Goal: Transaction & Acquisition: Subscribe to service/newsletter

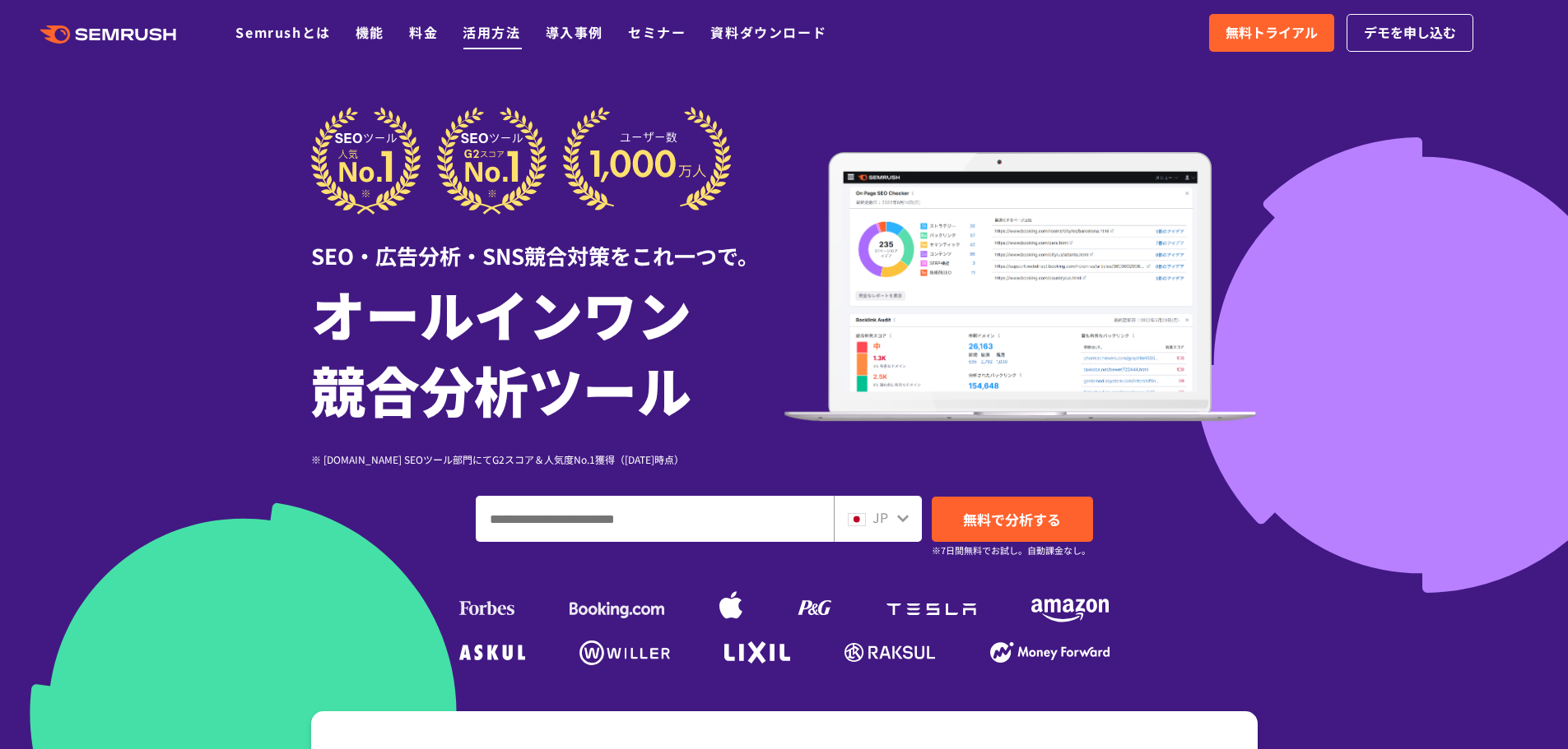
click at [477, 37] on link "活用方法" at bounding box center [490, 32] width 57 height 20
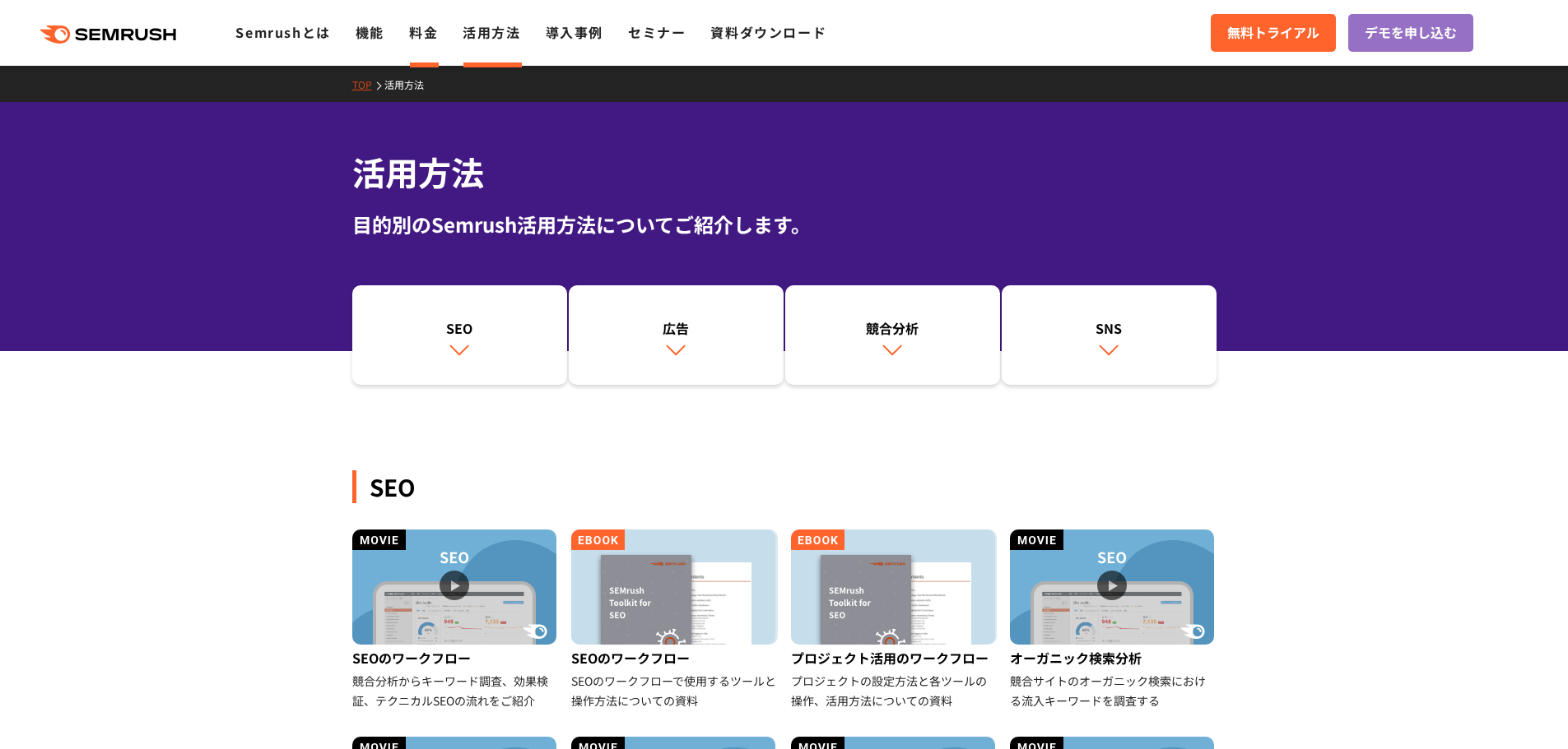
click at [437, 28] on link "料金" at bounding box center [423, 32] width 29 height 20
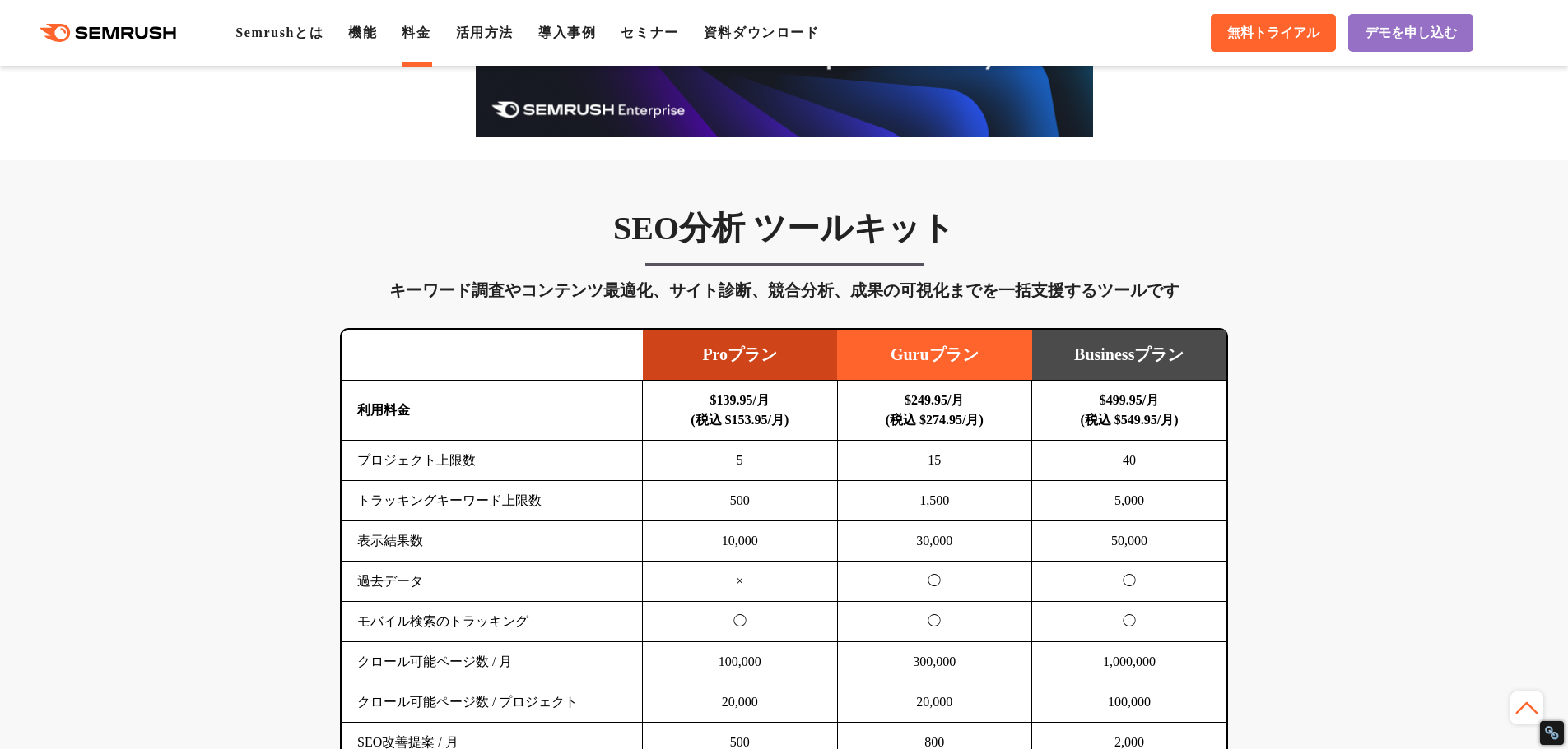
scroll to position [329, 0]
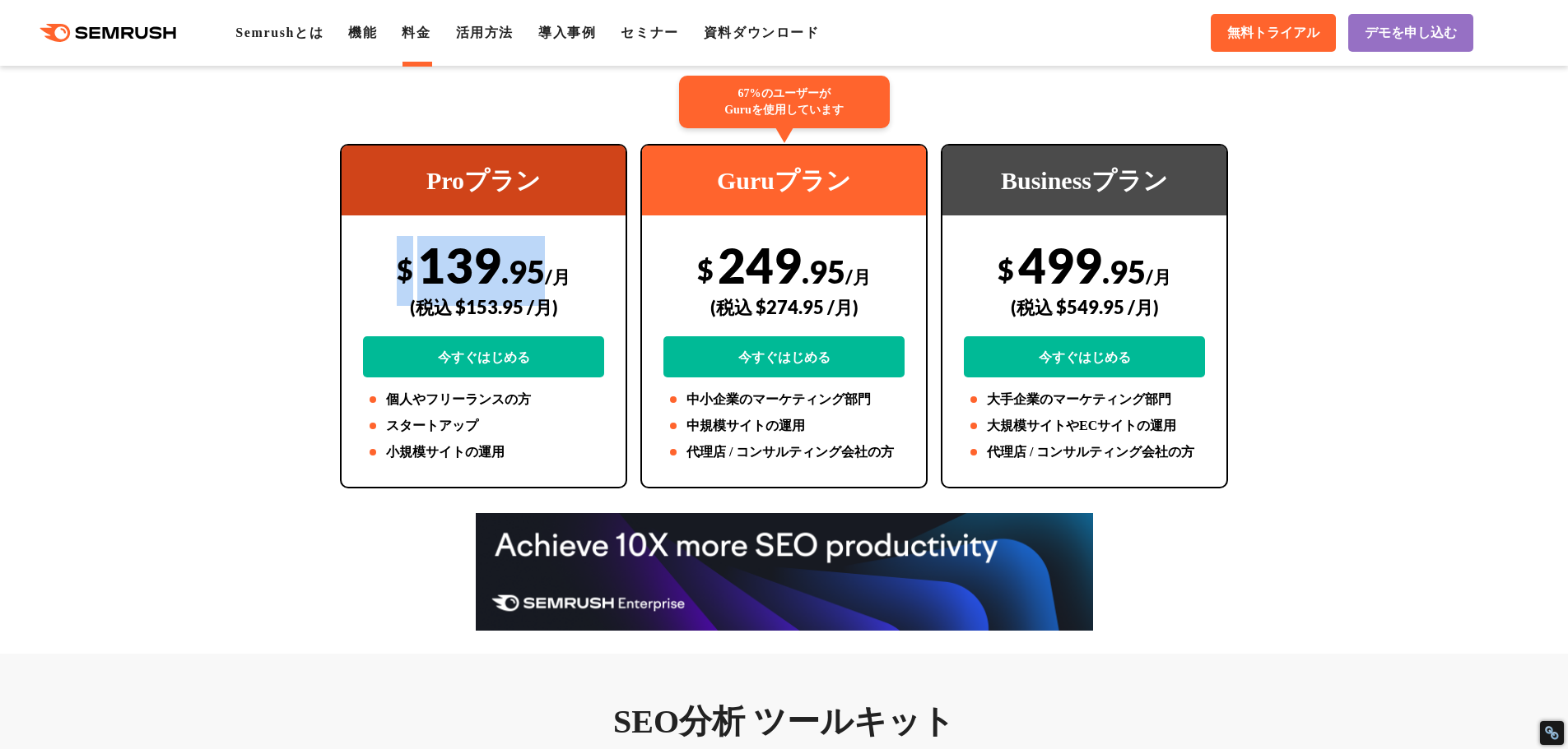
drag, startPoint x: 395, startPoint y: 266, endPoint x: 540, endPoint y: 265, distance: 145.0
click at [540, 265] on div "$ 139 .95 /月 (税込 $153.95 /月) 今すぐはじめる" at bounding box center [483, 307] width 241 height 142
click at [493, 272] on div "$ 139 .95 /月 (税込 $153.95 /月) 今すぐはじめる" at bounding box center [483, 307] width 241 height 142
click at [461, 301] on div "(税込 $153.95 /月)" at bounding box center [483, 307] width 241 height 58
drag, startPoint x: 452, startPoint y: 298, endPoint x: 519, endPoint y: 296, distance: 67.0
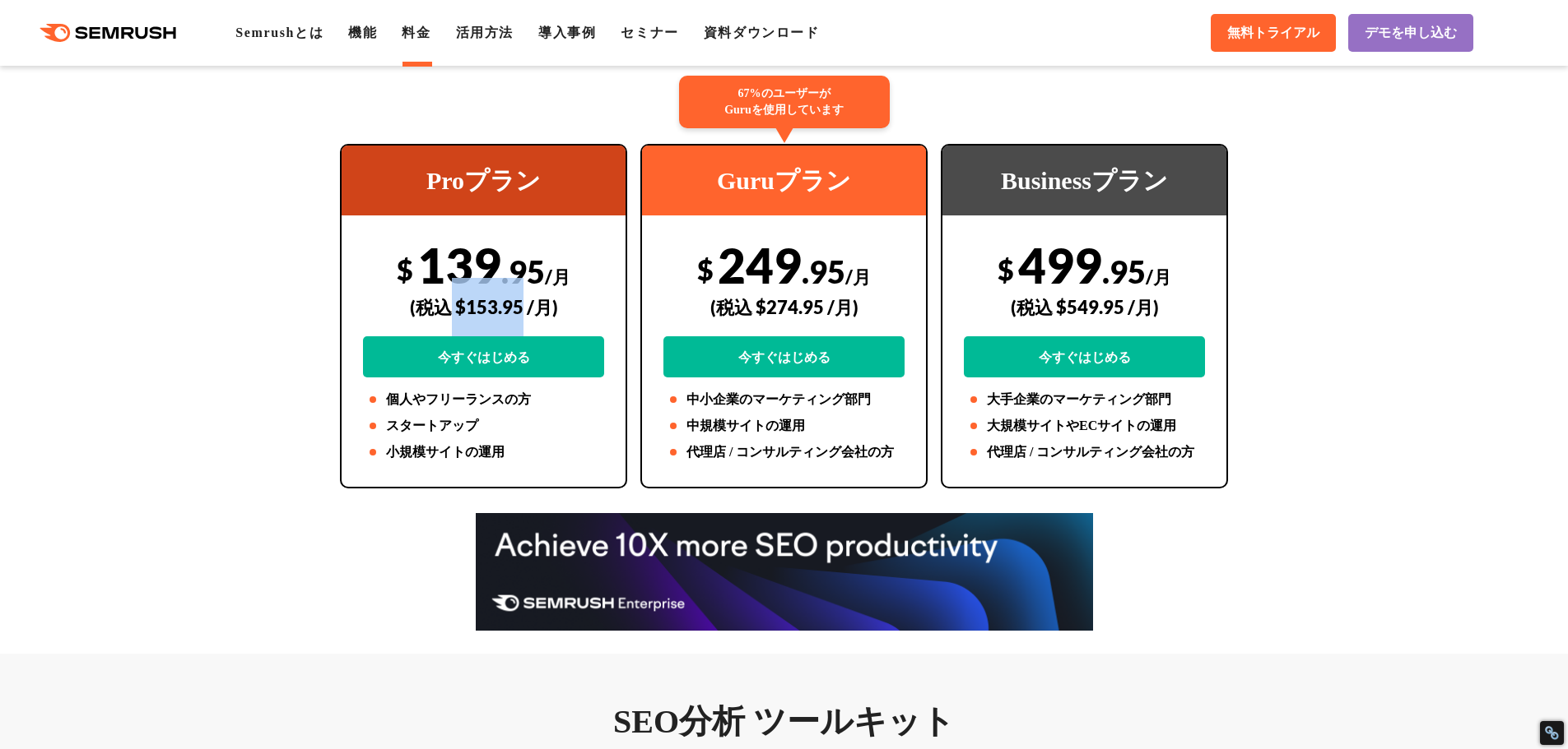
click at [519, 296] on div "(税込 $153.95 /月)" at bounding box center [483, 307] width 241 height 58
copy div "$153.95"
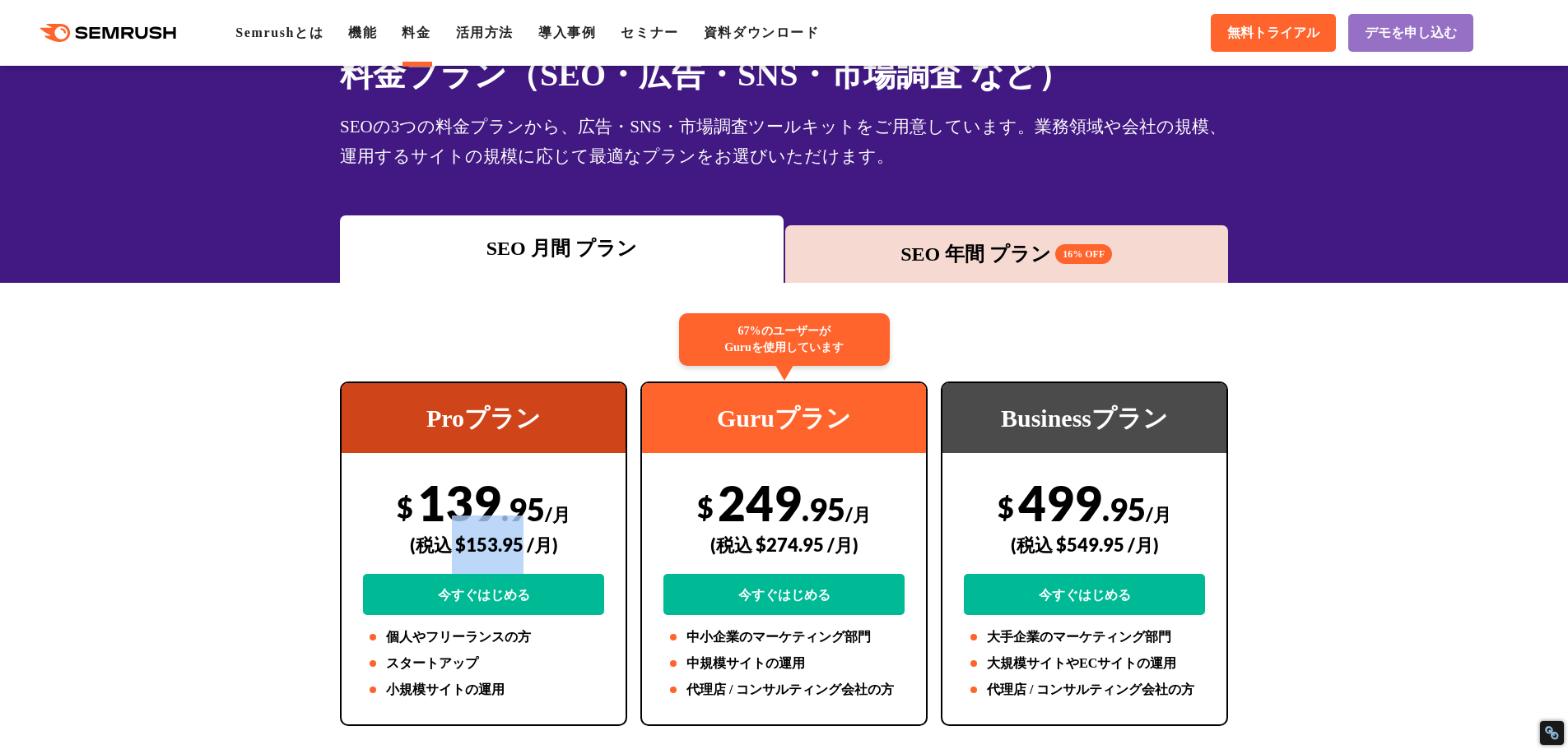
scroll to position [82, 0]
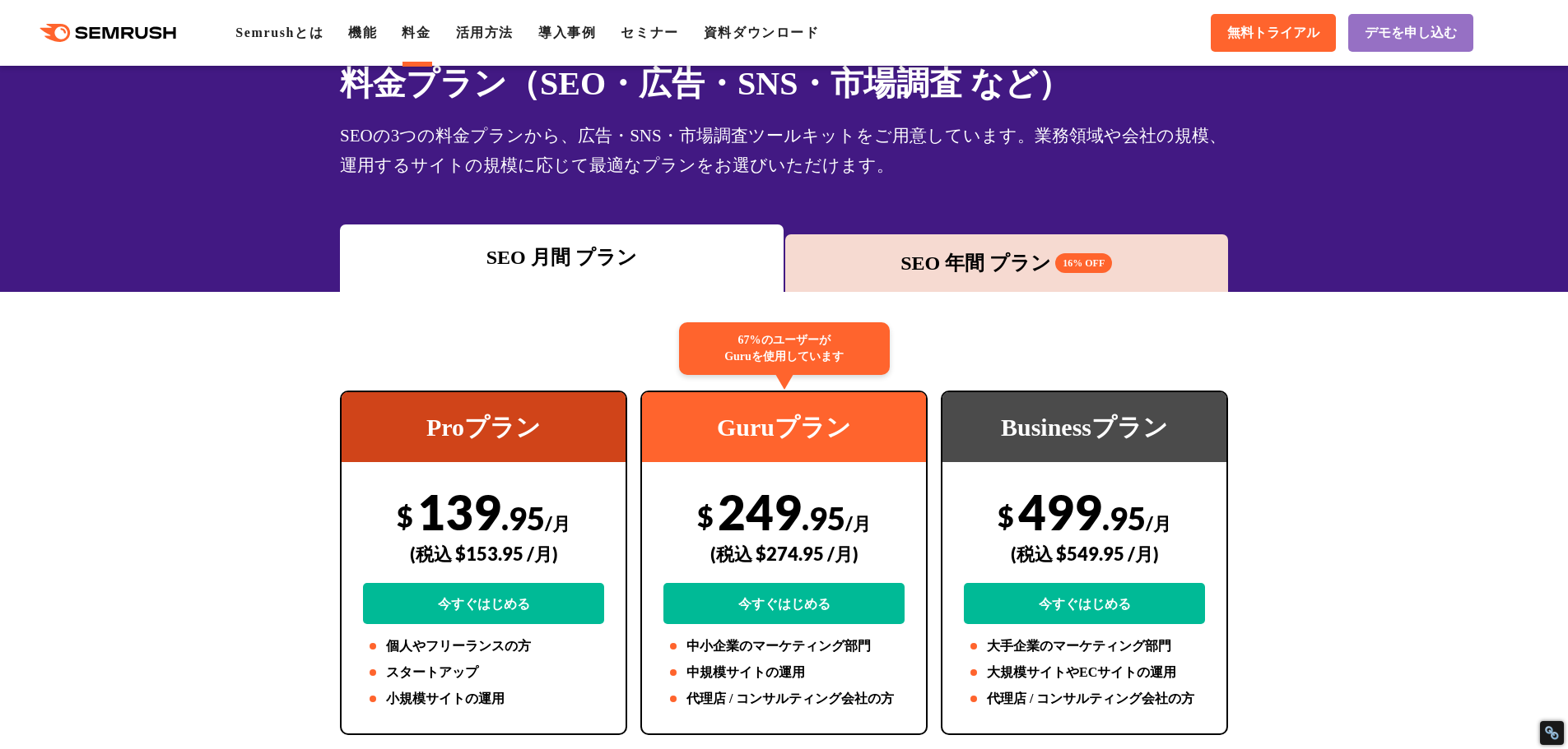
click at [825, 272] on div "SEO 年間 プラン 16% OFF" at bounding box center [1006, 263] width 427 height 30
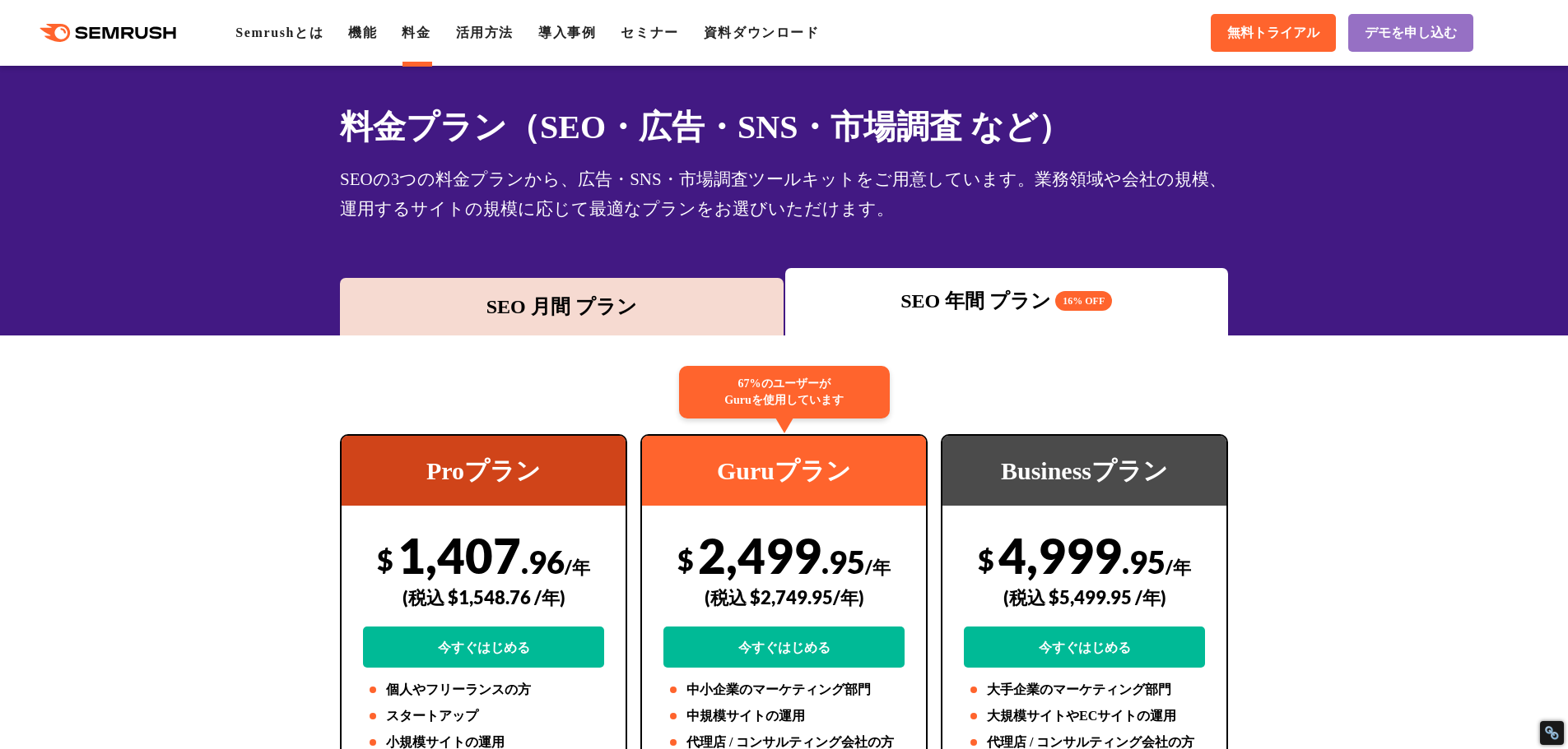
scroll to position [0, 0]
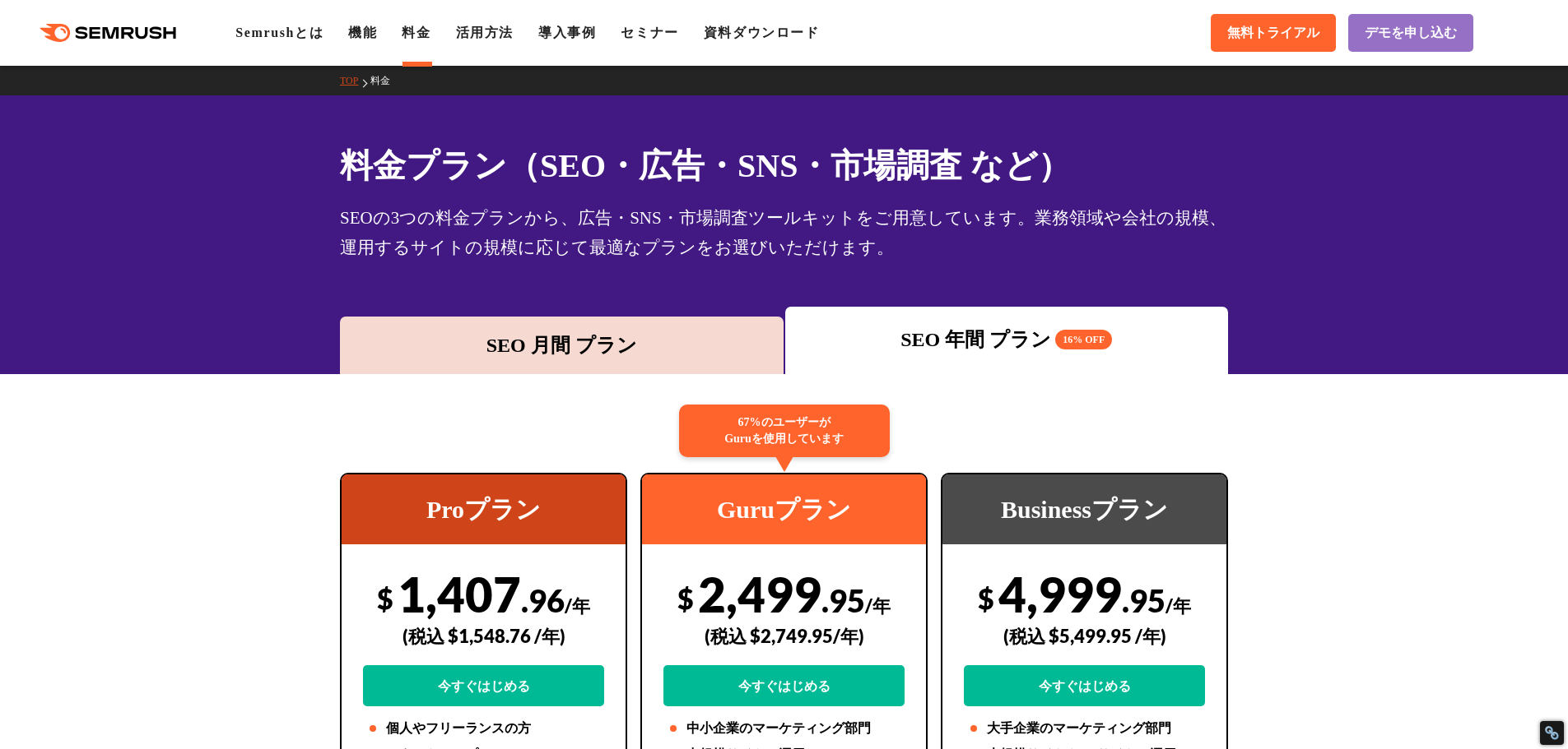
click at [564, 316] on div "SEO 月間 プラン SEO 年間 プラン 16% OFF" at bounding box center [784, 340] width 890 height 67
click at [553, 336] on div "SEO 月間 プラン" at bounding box center [561, 346] width 427 height 30
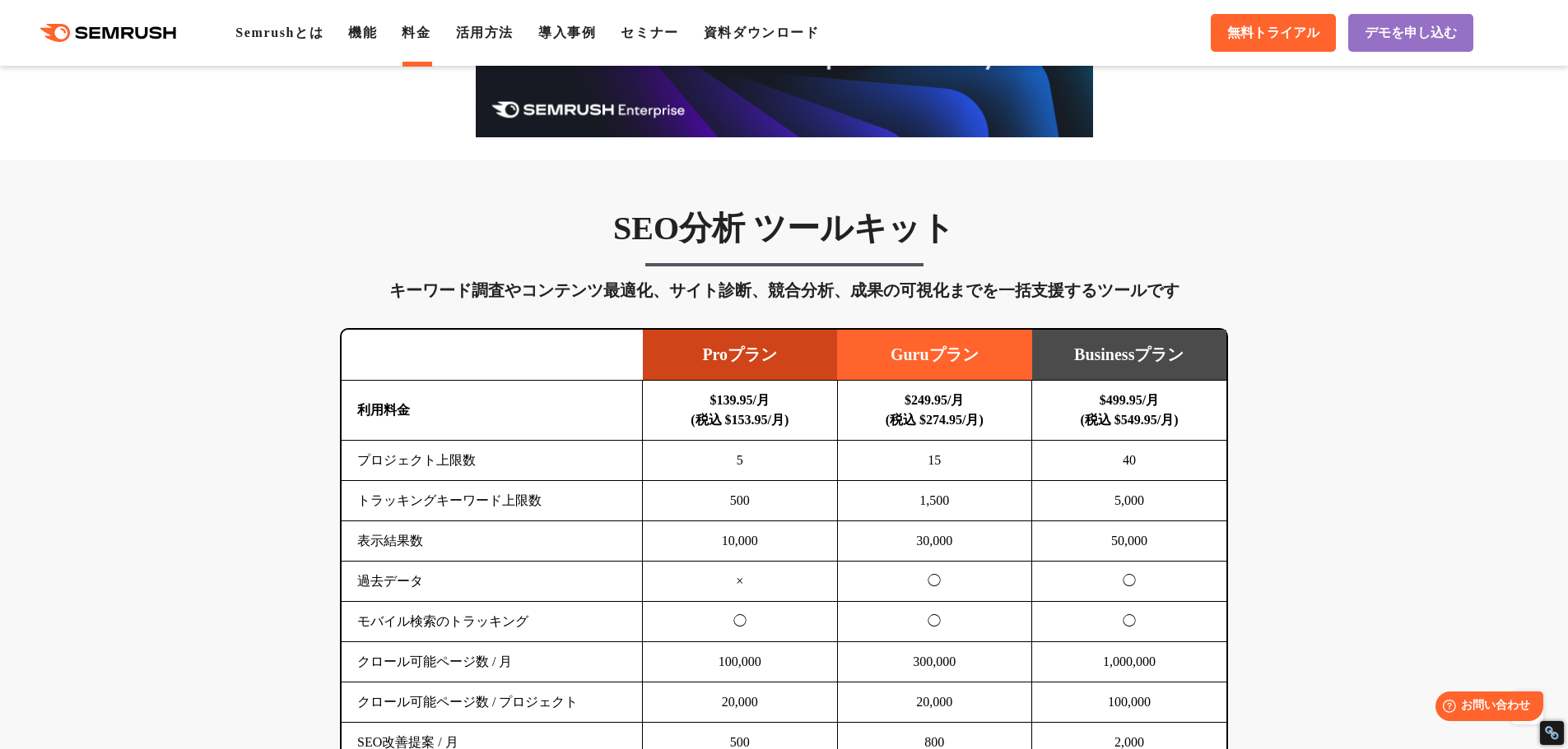
scroll to position [247, 0]
